Goal: Navigation & Orientation: Find specific page/section

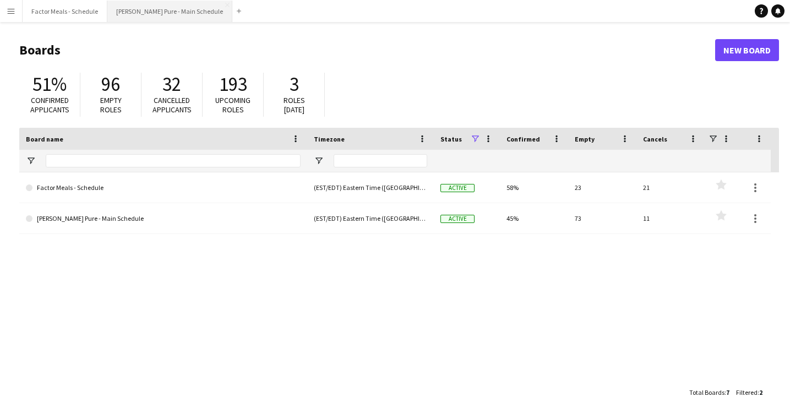
click at [158, 6] on button "[PERSON_NAME] Pure - Main Schedule Close" at bounding box center [169, 11] width 125 height 21
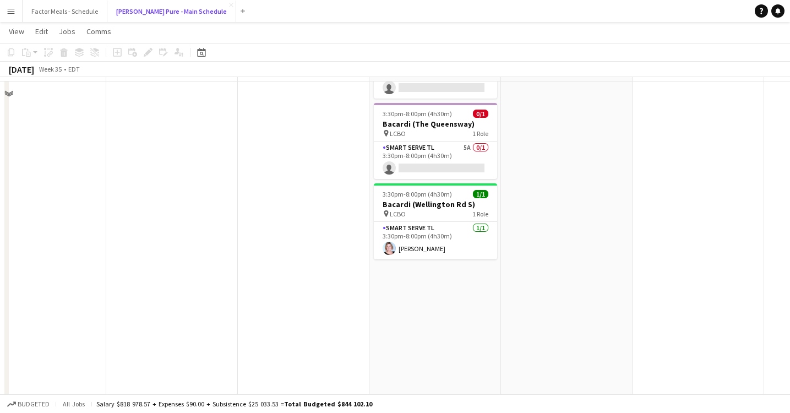
scroll to position [666, 0]
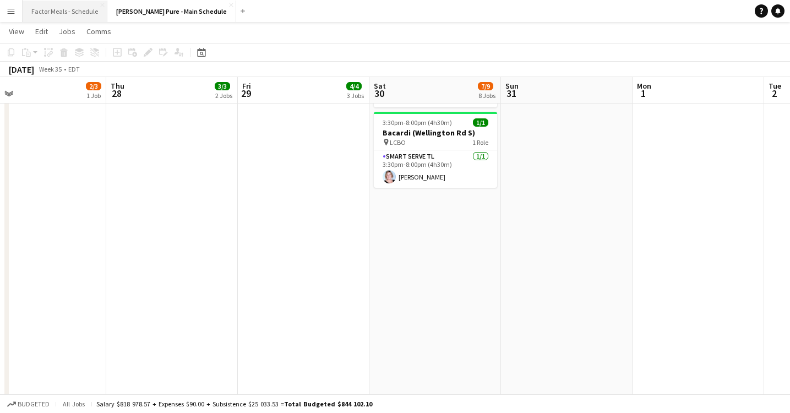
click at [53, 9] on button "Factor Meals - Schedule Close" at bounding box center [65, 11] width 85 height 21
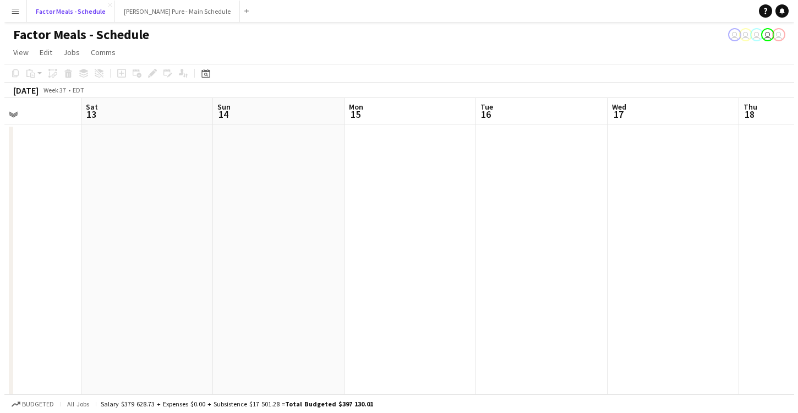
scroll to position [0, 463]
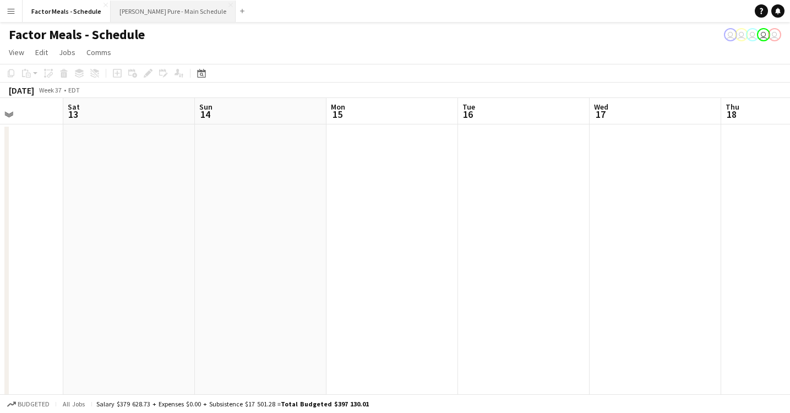
click at [161, 7] on button "[PERSON_NAME] Pure - Main Schedule Close" at bounding box center [173, 11] width 125 height 21
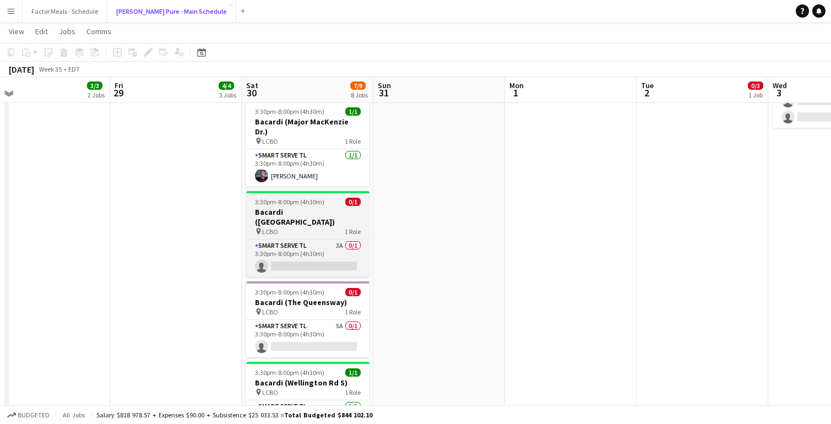
scroll to position [416, 0]
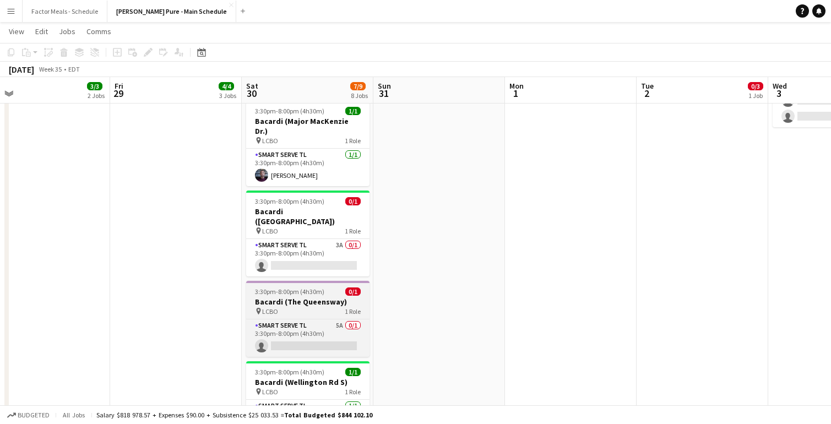
click at [269, 307] on span "LCBO" at bounding box center [270, 311] width 16 height 8
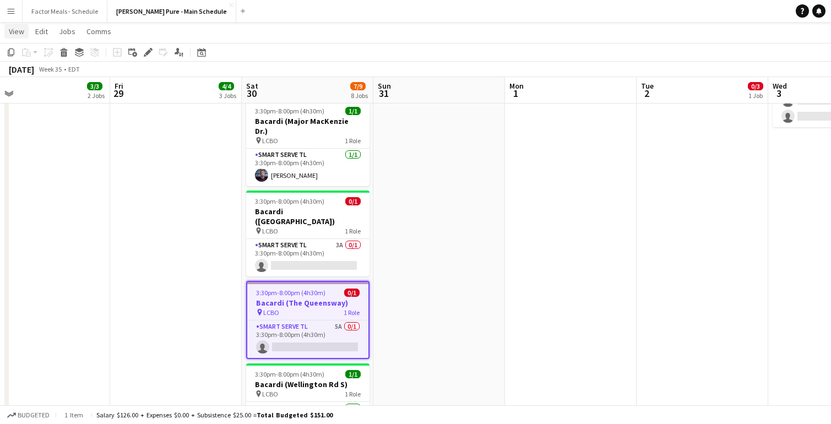
click at [18, 31] on span "View" at bounding box center [16, 31] width 15 height 10
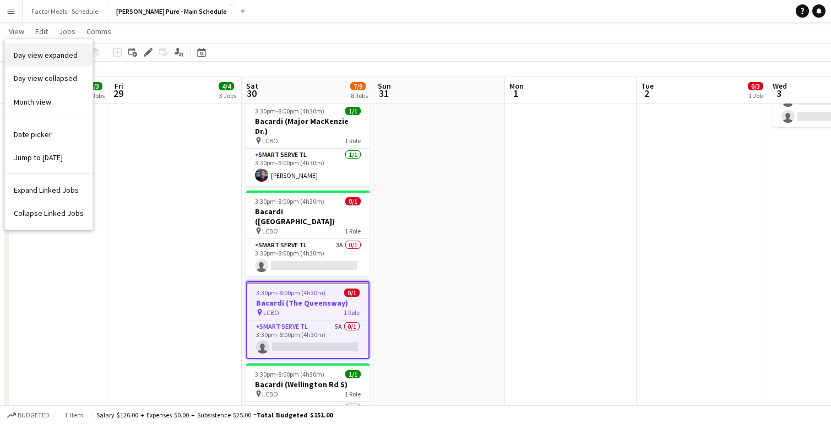
click at [38, 59] on span "Day view expanded" at bounding box center [46, 55] width 64 height 10
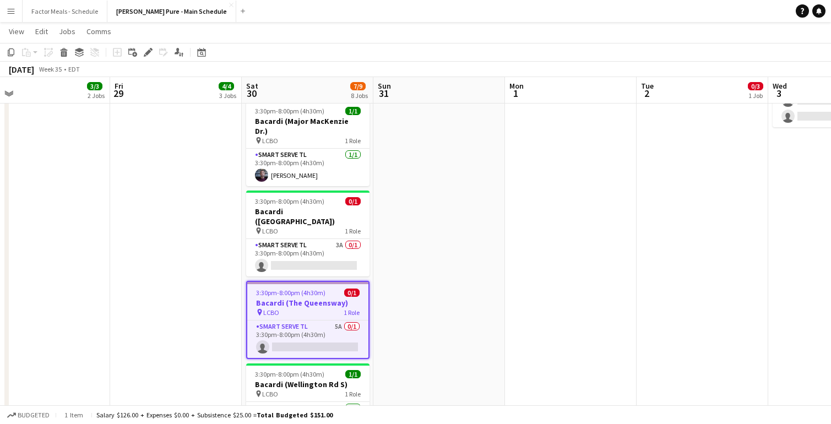
click at [391, 291] on app-date-cell at bounding box center [439, 123] width 132 height 832
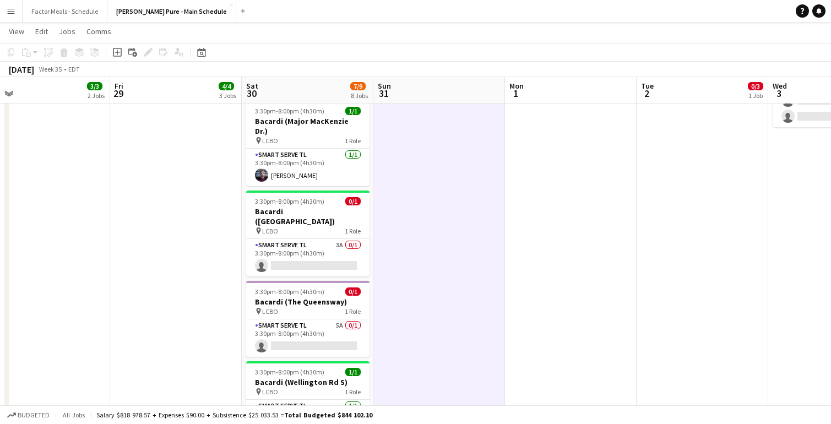
click at [309, 90] on app-board-header-date "Sat 30 7/9 8 Jobs" at bounding box center [308, 90] width 132 height 26
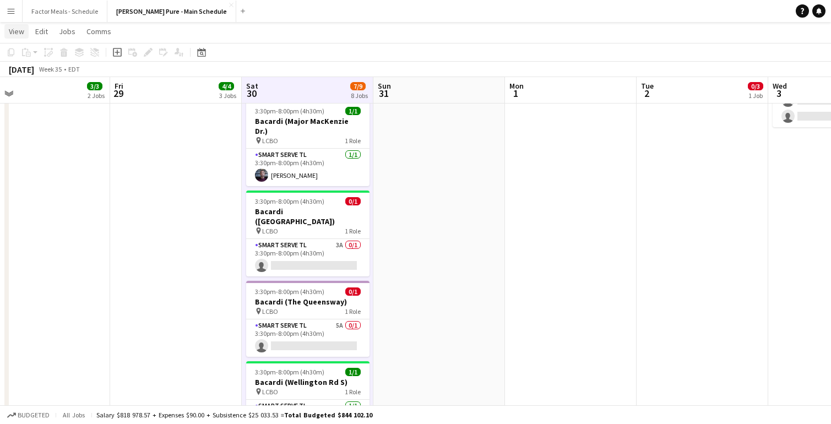
click at [19, 35] on span "View" at bounding box center [16, 31] width 15 height 10
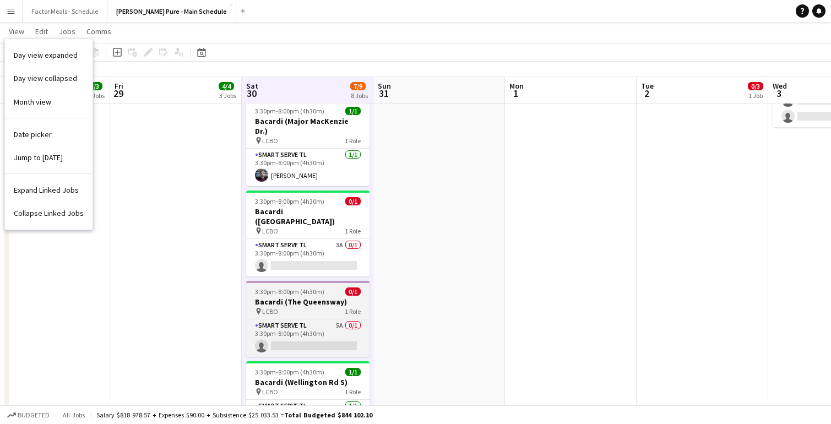
click at [295, 297] on h3 "Bacardi (The Queensway)" at bounding box center [307, 302] width 123 height 10
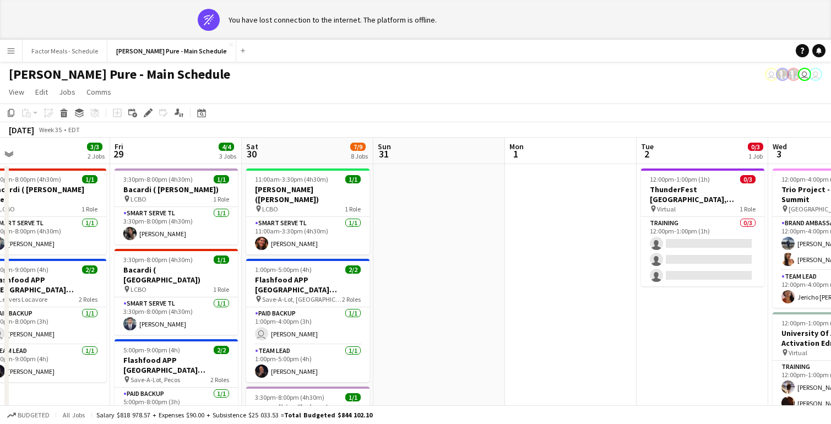
scroll to position [0, 285]
